Goal: Task Accomplishment & Management: Use online tool/utility

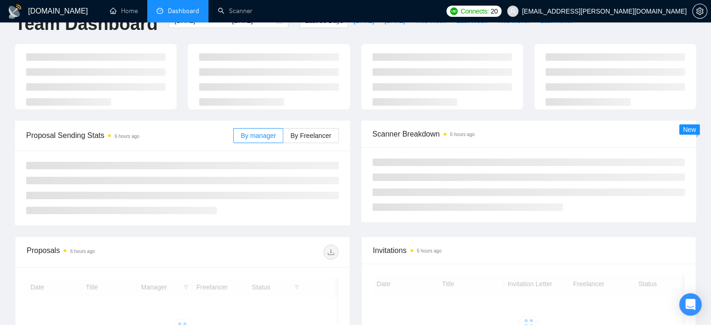
scroll to position [24, 0]
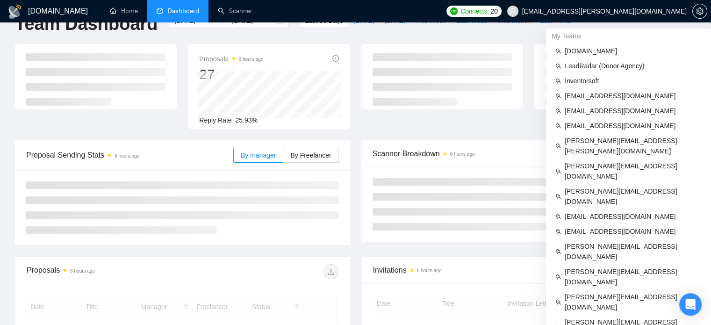
click at [629, 11] on span "mishaal.adhami@gmail.com" at bounding box center [604, 11] width 165 height 0
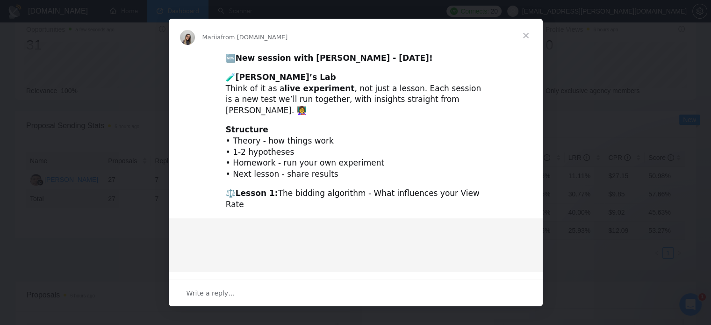
scroll to position [54, 0]
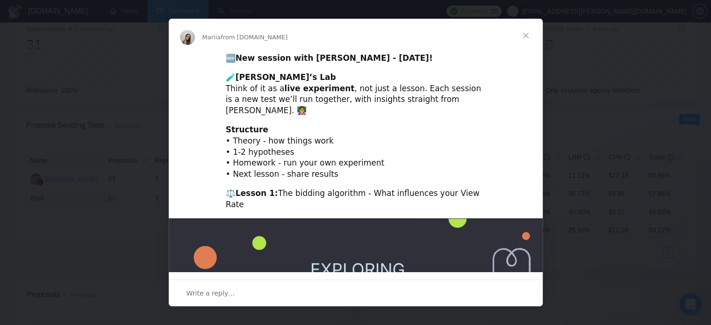
click at [523, 34] on span "Close" at bounding box center [526, 36] width 34 height 34
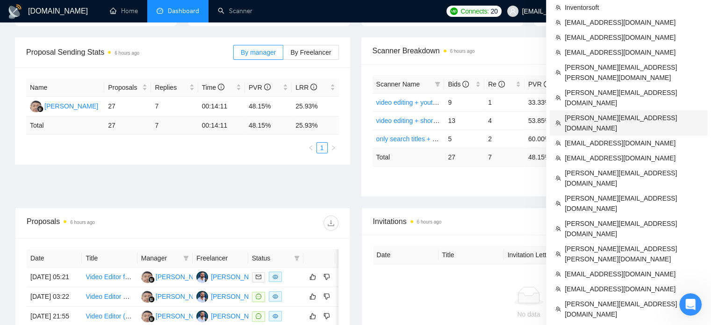
scroll to position [127, 0]
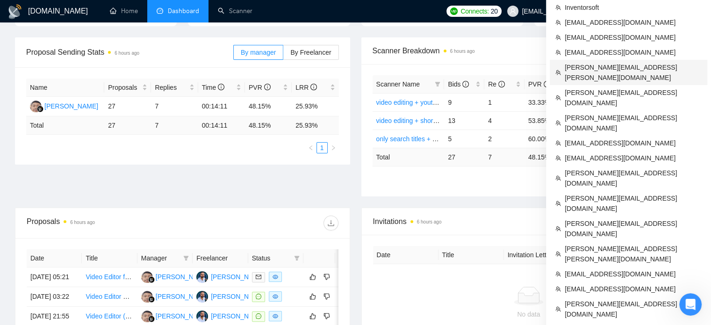
click at [612, 68] on span "[PERSON_NAME][EMAIL_ADDRESS][PERSON_NAME][DOMAIN_NAME]" at bounding box center [633, 72] width 137 height 21
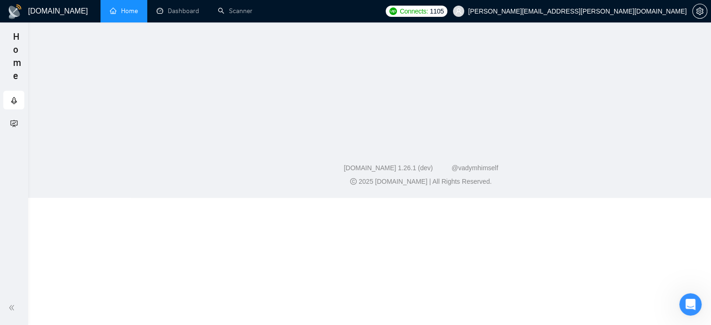
scroll to position [150, 0]
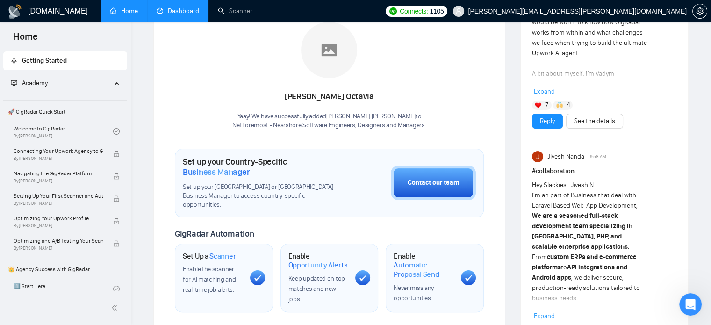
click at [180, 9] on link "Dashboard" at bounding box center [178, 11] width 43 height 8
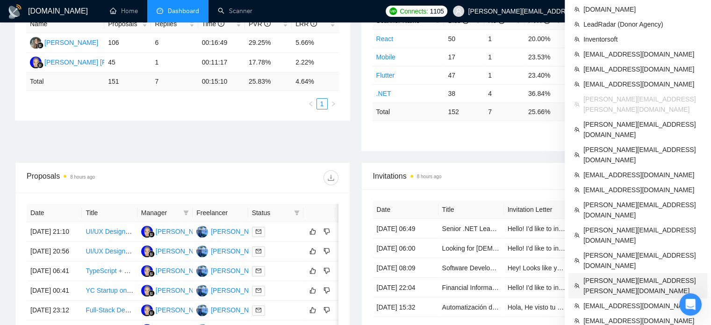
scroll to position [190, 0]
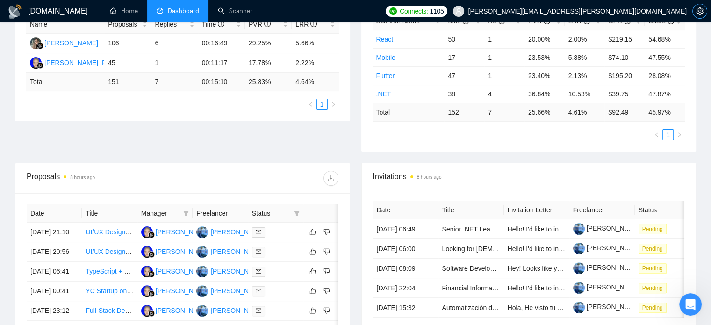
click at [703, 13] on icon "setting" at bounding box center [699, 10] width 7 height 7
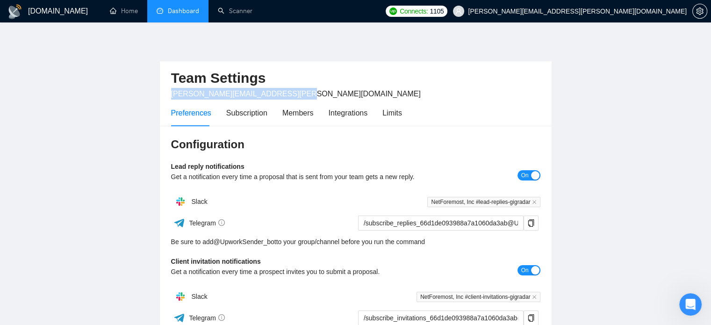
drag, startPoint x: 292, startPoint y: 97, endPoint x: 157, endPoint y: 94, distance: 134.7
click at [157, 94] on main "Team Settings martin.castellon@netforemost.com Preferences Subscription Members…" at bounding box center [355, 283] width 681 height 493
copy span "[PERSON_NAME][EMAIL_ADDRESS][PERSON_NAME][DOMAIN_NAME]"
click at [697, 7] on icon "setting" at bounding box center [699, 10] width 7 height 7
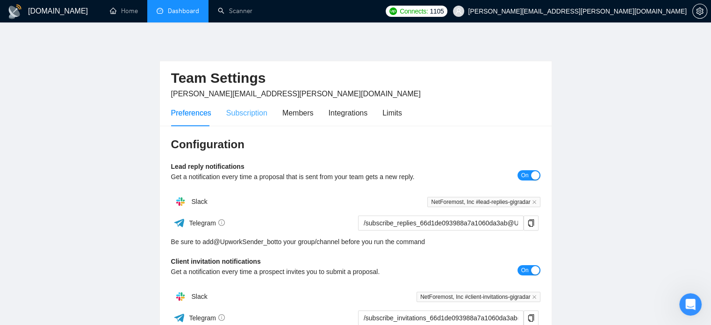
click at [242, 121] on div "Subscription" at bounding box center [246, 113] width 41 height 27
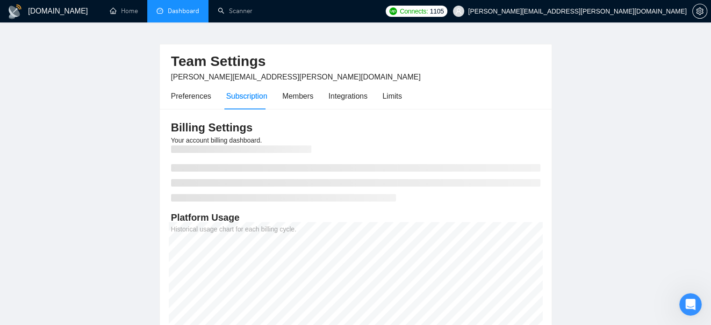
scroll to position [17, 0]
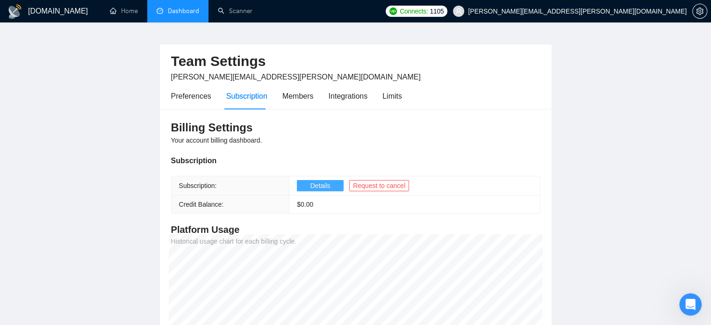
click at [308, 186] on button "Details" at bounding box center [320, 185] width 47 height 11
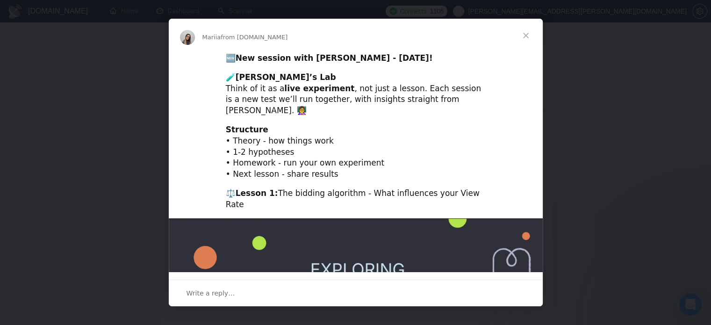
click at [526, 36] on span "Close" at bounding box center [526, 36] width 34 height 34
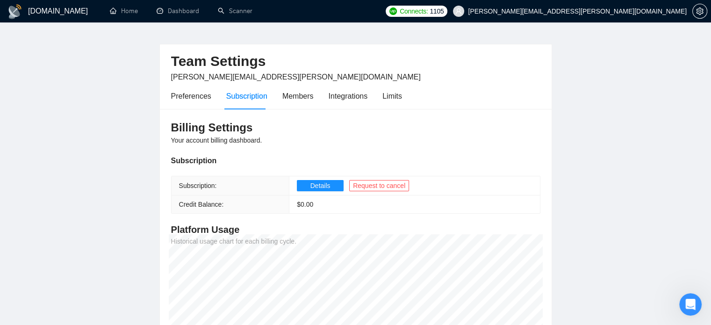
click at [219, 81] on span "[PERSON_NAME][EMAIL_ADDRESS][PERSON_NAME][DOMAIN_NAME]" at bounding box center [296, 77] width 250 height 8
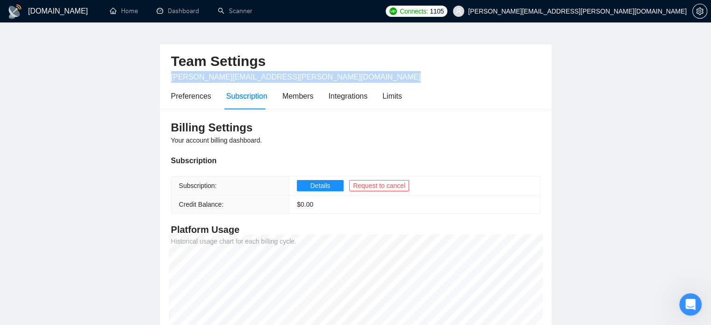
click at [219, 81] on span "[PERSON_NAME][EMAIL_ADDRESS][PERSON_NAME][DOMAIN_NAME]" at bounding box center [296, 77] width 250 height 8
copy span "[PERSON_NAME][EMAIL_ADDRESS][PERSON_NAME][DOMAIN_NAME]"
click at [162, 15] on link "Dashboard" at bounding box center [178, 11] width 43 height 8
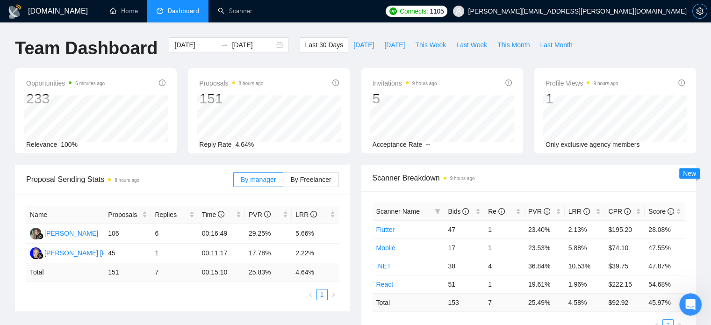
click at [703, 14] on span "setting" at bounding box center [700, 10] width 14 height 7
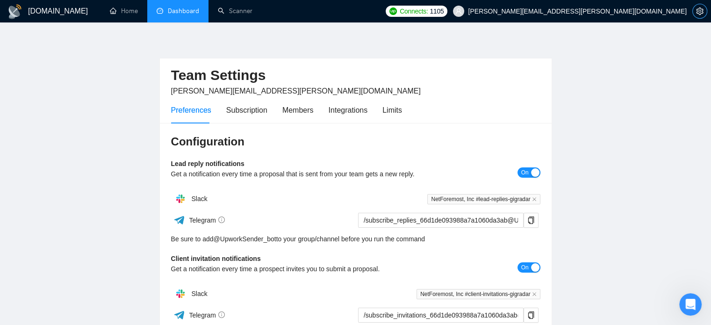
scroll to position [4, 0]
click at [241, 118] on div "Subscription" at bounding box center [246, 109] width 41 height 27
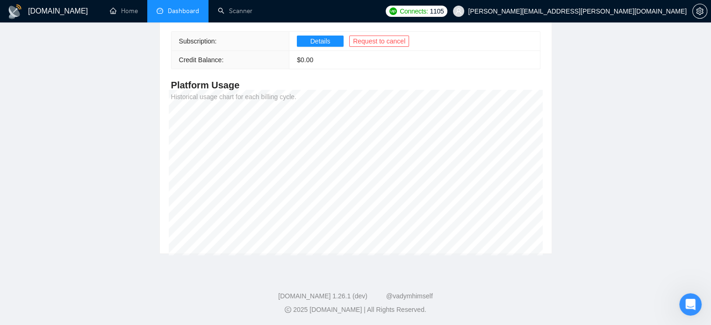
scroll to position [161, 0]
click at [164, 7] on link "Dashboard" at bounding box center [178, 11] width 43 height 8
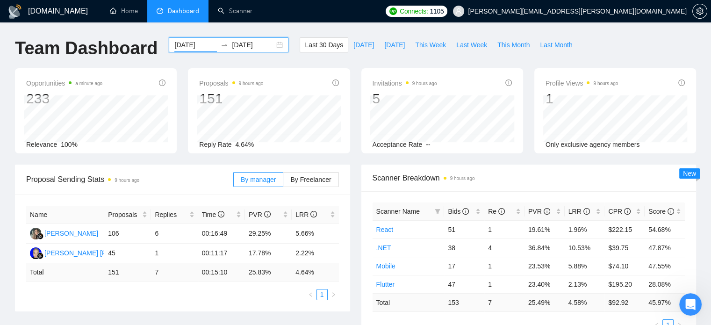
click at [196, 42] on input "[DATE]" at bounding box center [195, 45] width 43 height 10
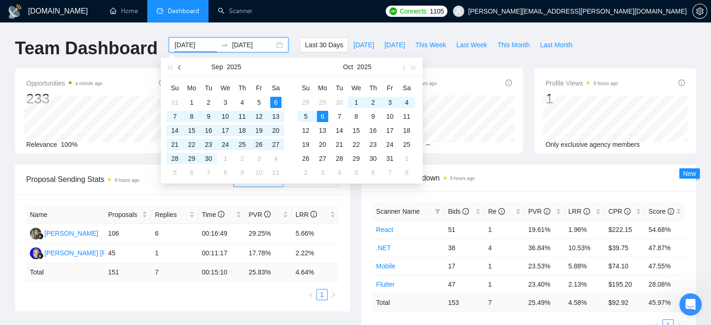
click at [180, 67] on span "button" at bounding box center [180, 67] width 5 height 5
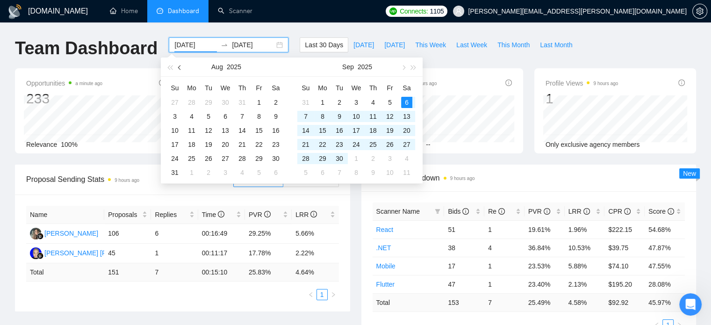
click at [180, 67] on span "button" at bounding box center [180, 67] width 5 height 5
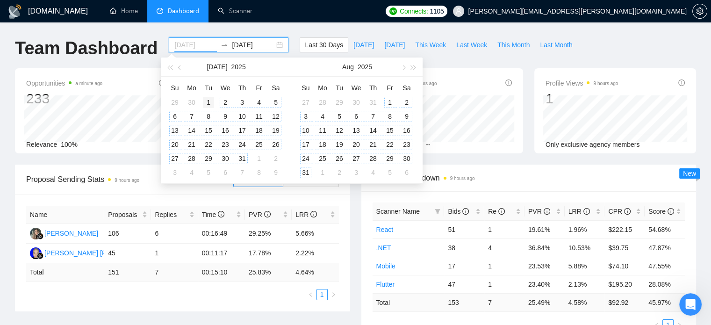
type input "[DATE]"
click at [208, 102] on div "1" at bounding box center [208, 102] width 11 height 11
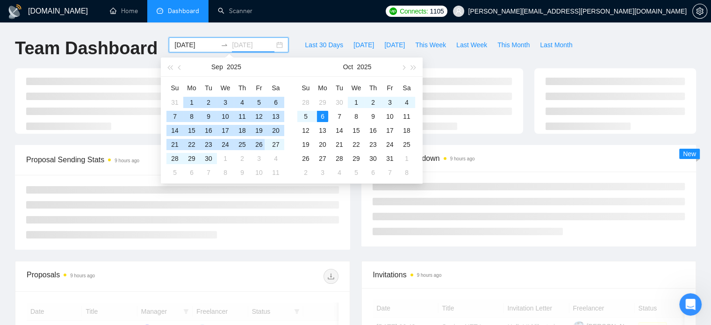
type input "[DATE]"
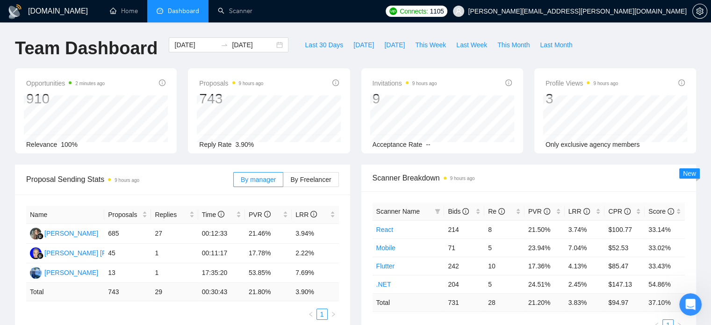
click at [240, 7] on link "Scanner" at bounding box center [235, 11] width 35 height 8
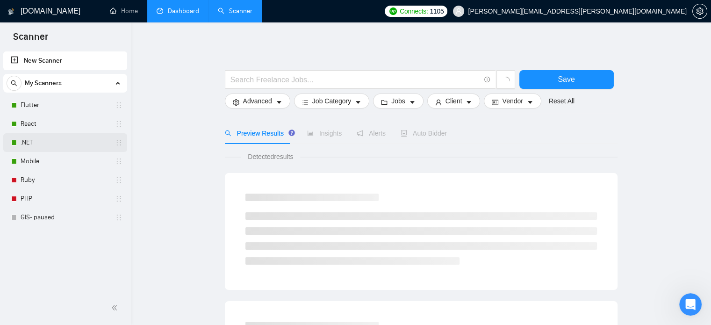
click at [51, 137] on link ".NET" at bounding box center [65, 142] width 89 height 19
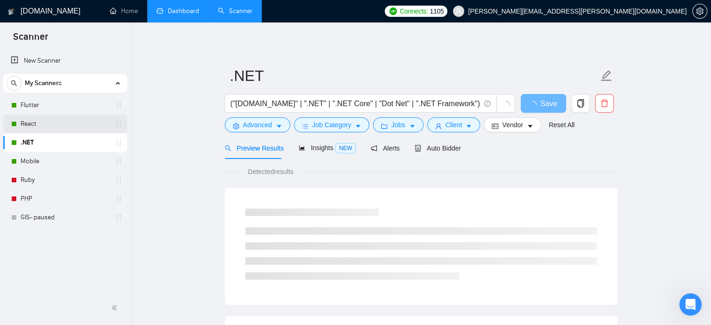
click at [58, 123] on link "React" at bounding box center [65, 124] width 89 height 19
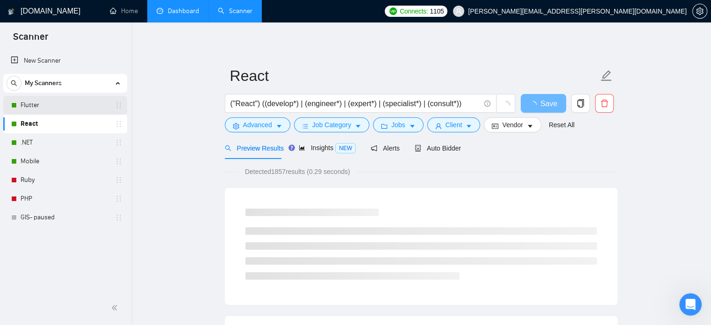
click at [70, 109] on link "Flutter" at bounding box center [65, 105] width 89 height 19
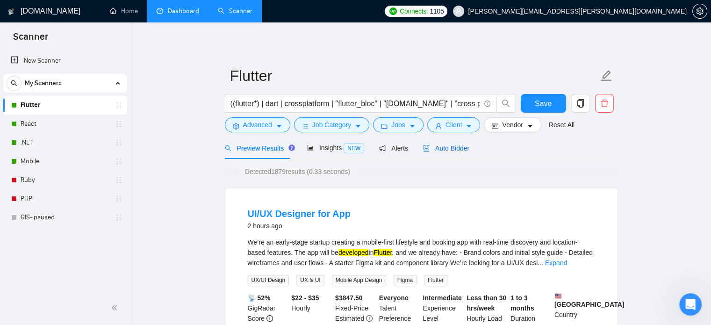
click at [442, 144] on span "Auto Bidder" at bounding box center [446, 147] width 46 height 7
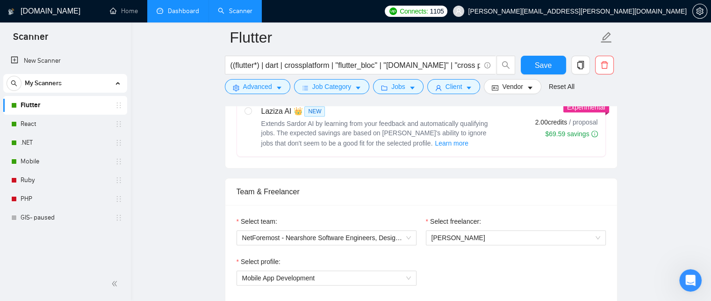
scroll to position [275, 0]
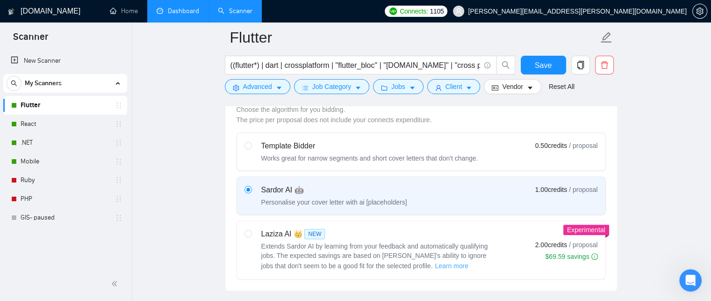
click at [435, 264] on span "Learn more" at bounding box center [452, 265] width 34 height 10
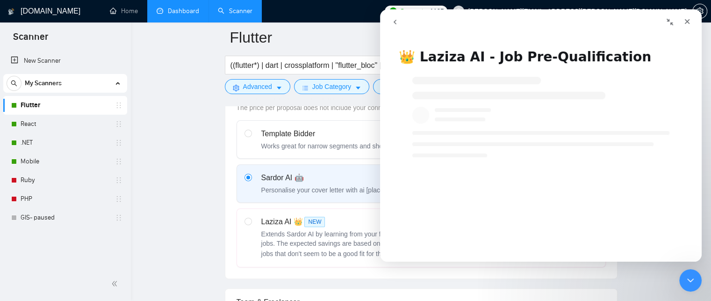
scroll to position [286, 0]
